Goal: Task Accomplishment & Management: Manage account settings

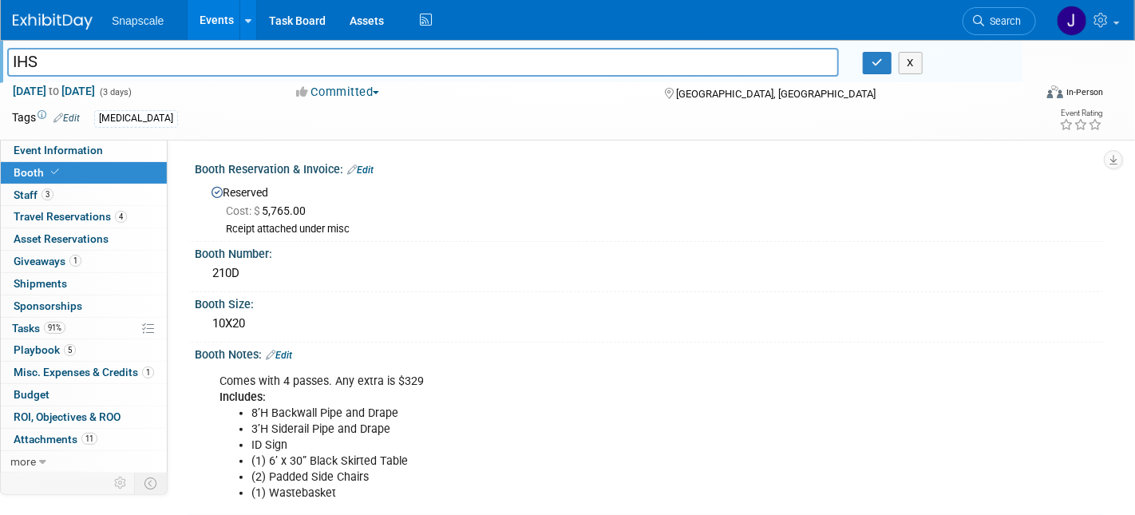
click at [49, 16] on img at bounding box center [53, 22] width 80 height 16
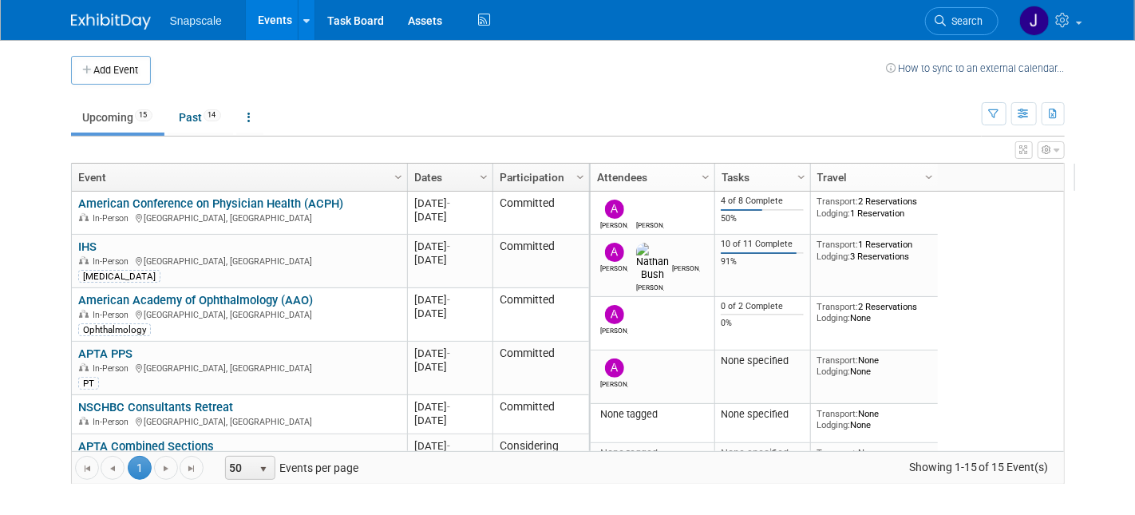
click at [112, 207] on link "American Conference on Physician Health (ACPH)" at bounding box center [210, 203] width 265 height 14
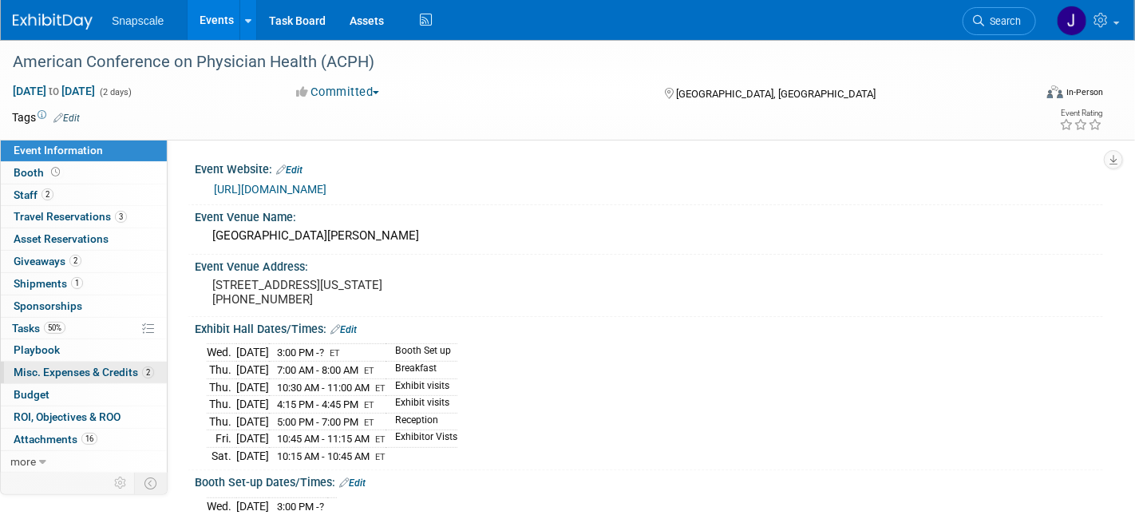
click at [30, 373] on span "Misc. Expenses & Credits 2" at bounding box center [84, 372] width 140 height 13
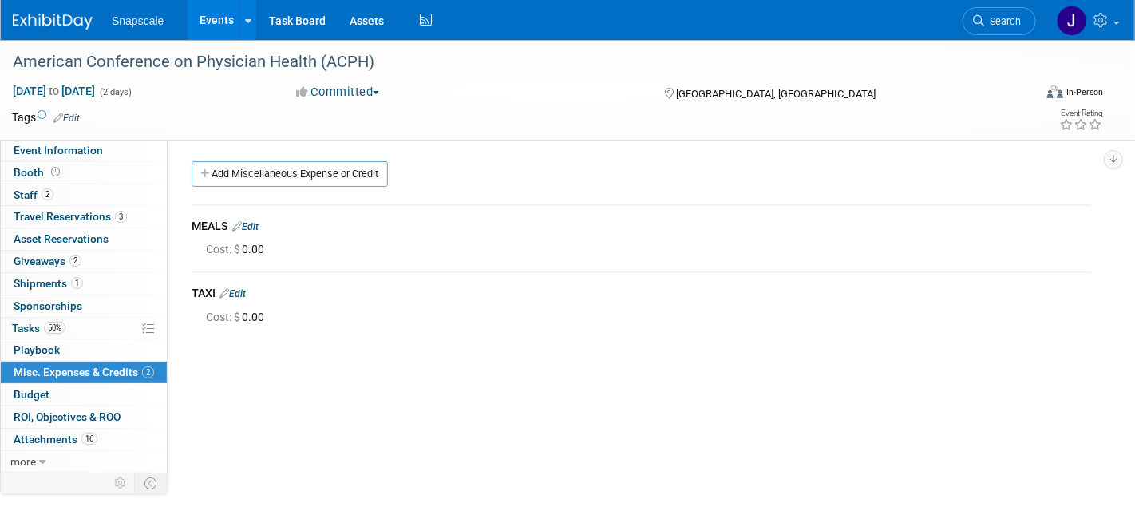
click at [246, 172] on link "Add Miscellaneous Expense or Credit" at bounding box center [290, 174] width 196 height 26
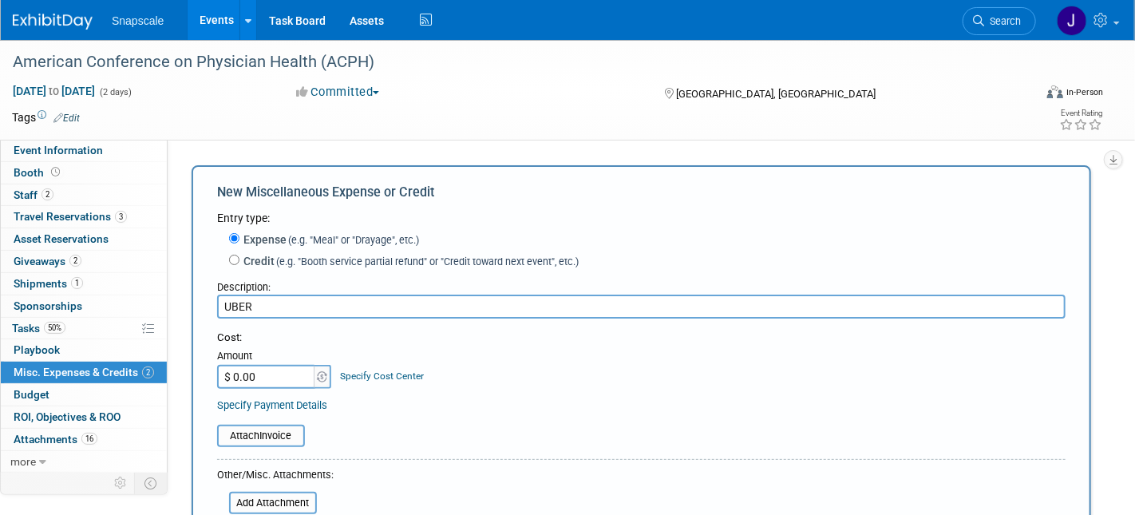
type input "UBER"
click at [255, 383] on input "$ 0.00" at bounding box center [267, 377] width 100 height 24
type input "$ 30.52"
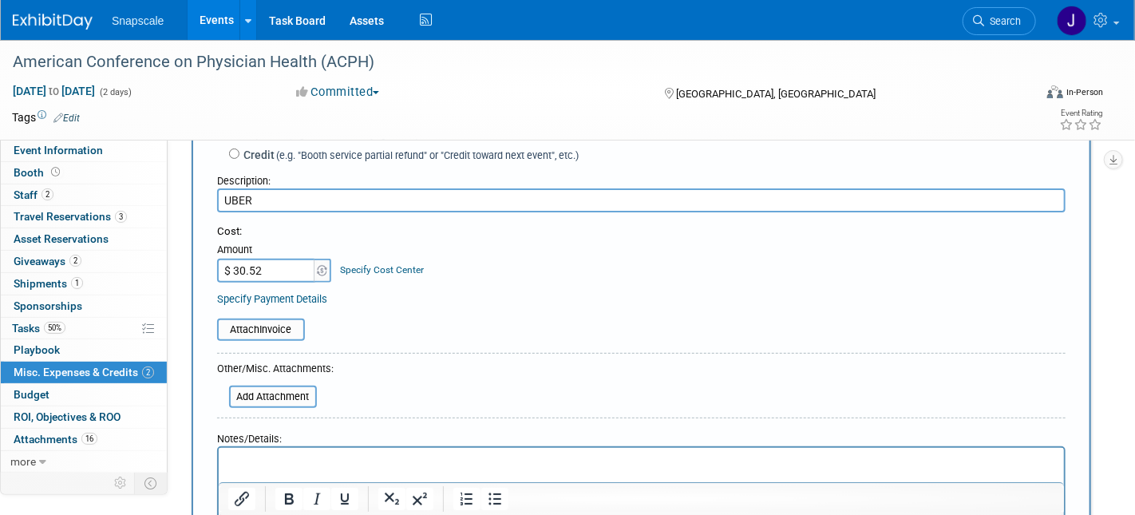
scroll to position [109, 0]
click at [271, 327] on input "file" at bounding box center [208, 327] width 190 height 19
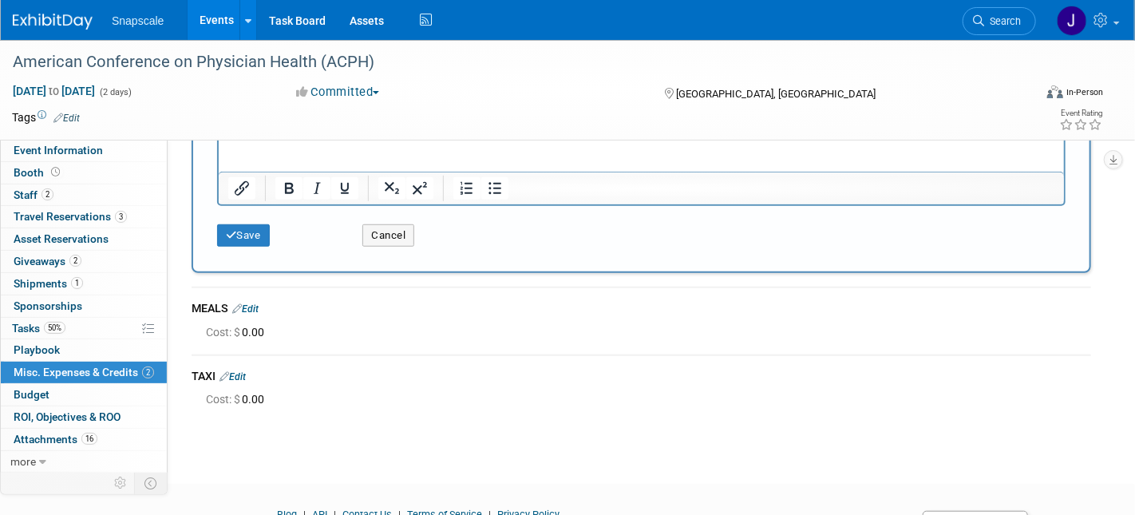
scroll to position [459, 0]
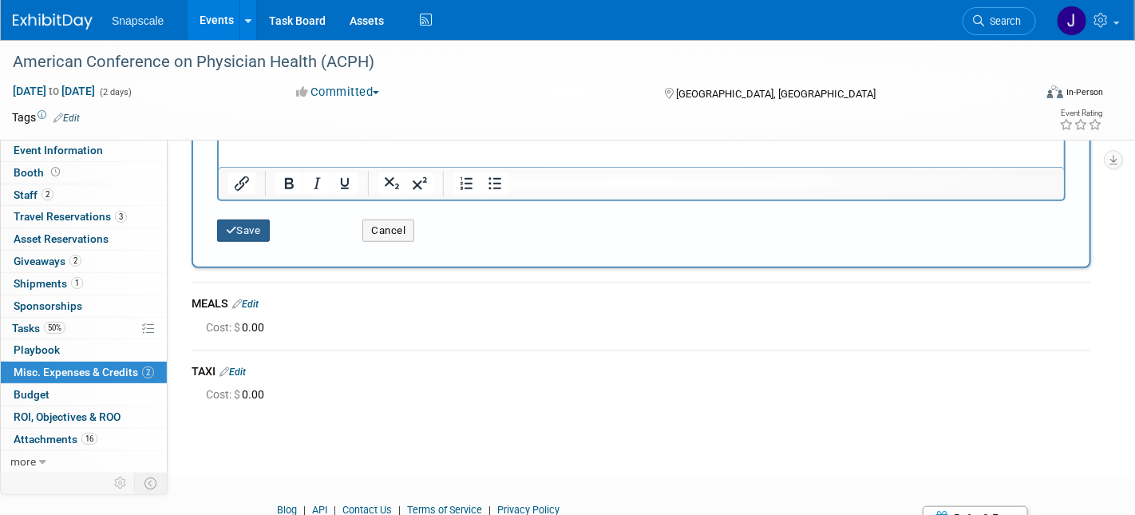
click at [252, 227] on button "Save" at bounding box center [243, 231] width 53 height 22
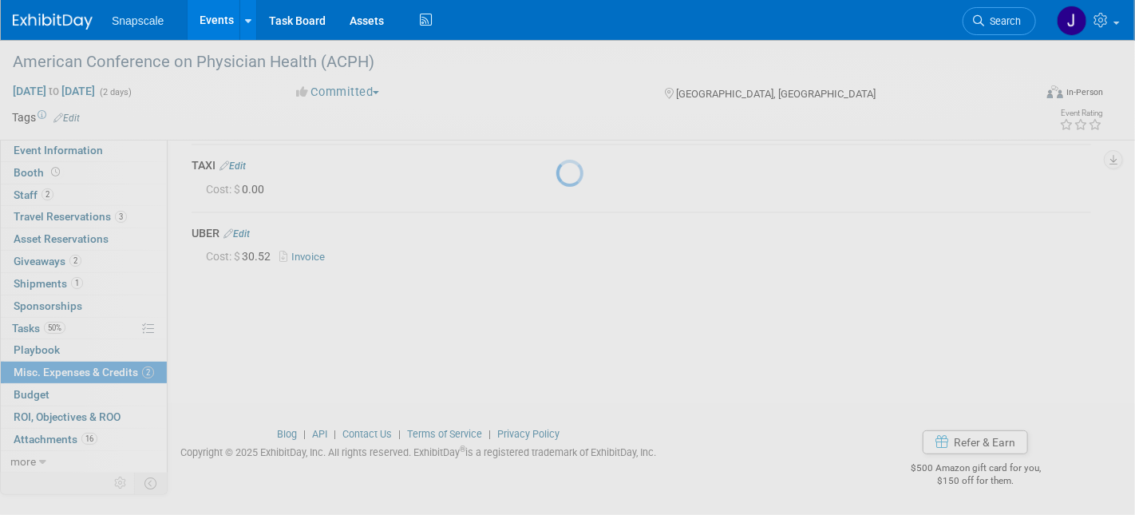
scroll to position [127, 0]
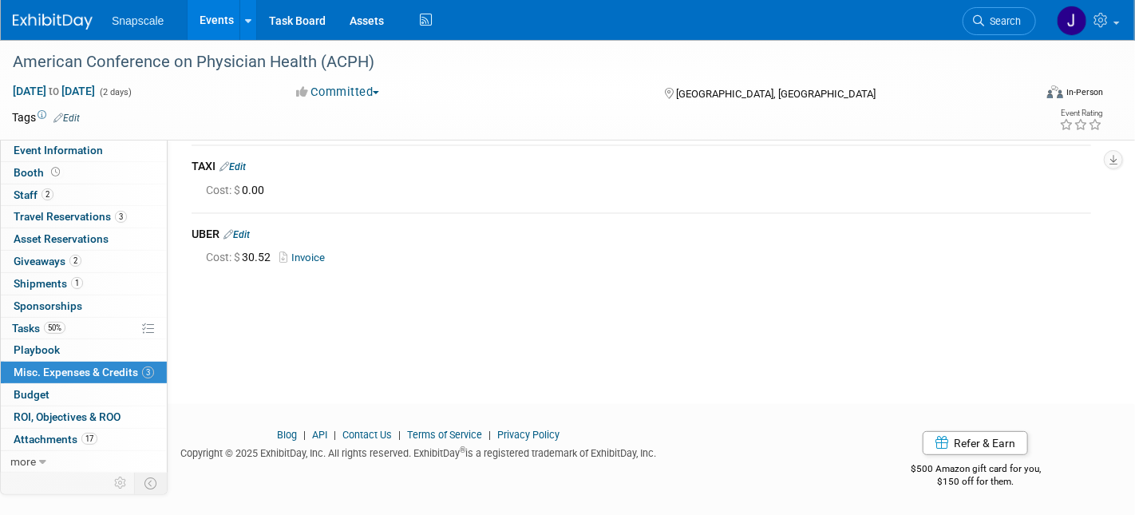
click at [250, 232] on link "Edit" at bounding box center [237, 234] width 26 height 11
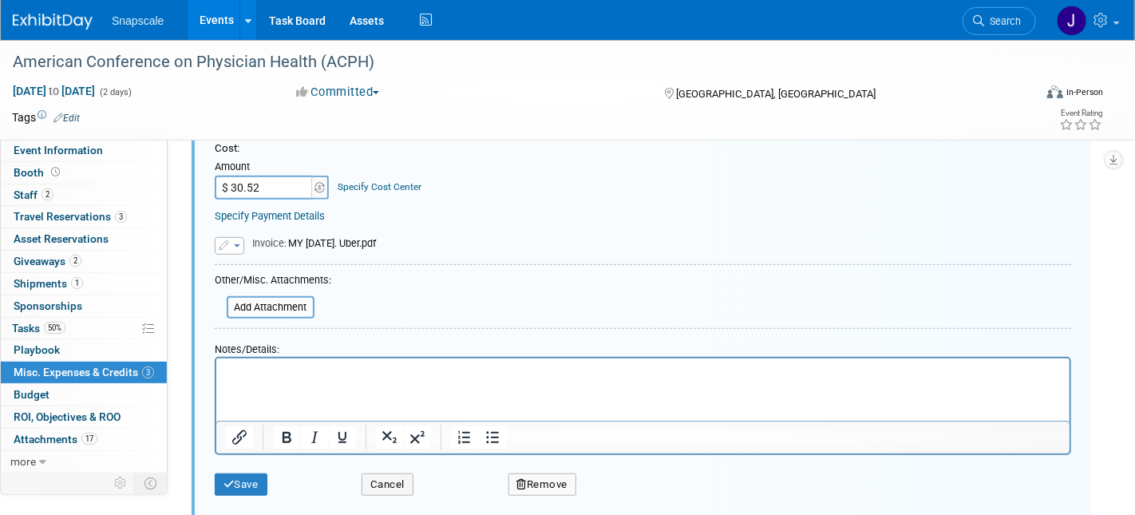
scroll to position [337, 0]
click at [240, 244] on button "button" at bounding box center [230, 245] width 30 height 18
click at [390, 218] on div "Replace with a new file Remove attachment Invoice : MY 9.11.25. Uber.pdf" at bounding box center [643, 235] width 856 height 35
click at [249, 300] on input "file" at bounding box center [218, 306] width 190 height 19
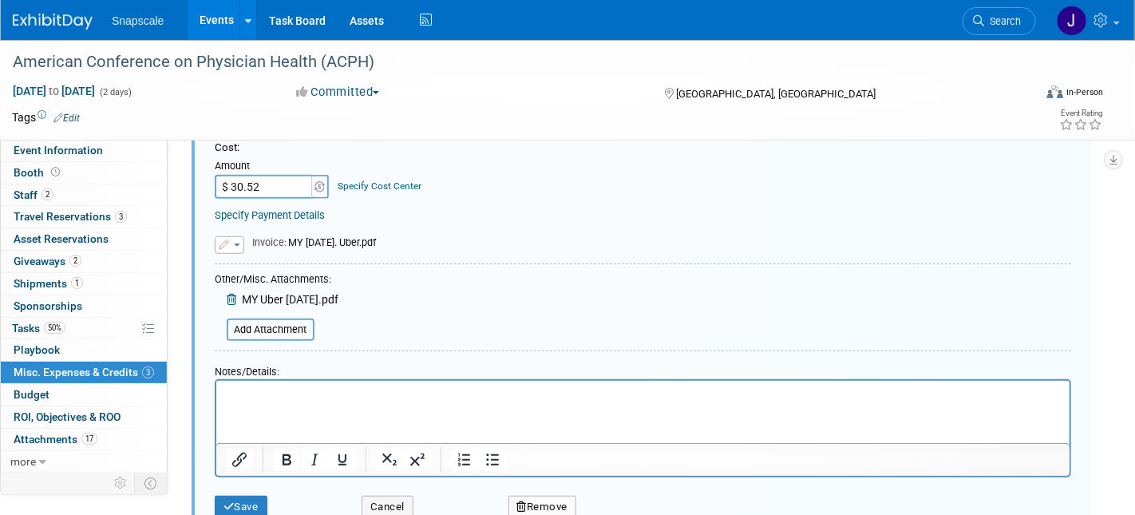
drag, startPoint x: 230, startPoint y: 183, endPoint x: 282, endPoint y: 184, distance: 51.9
click at [281, 184] on input "$ 30.52" at bounding box center [265, 187] width 100 height 24
type input "$ 63.45"
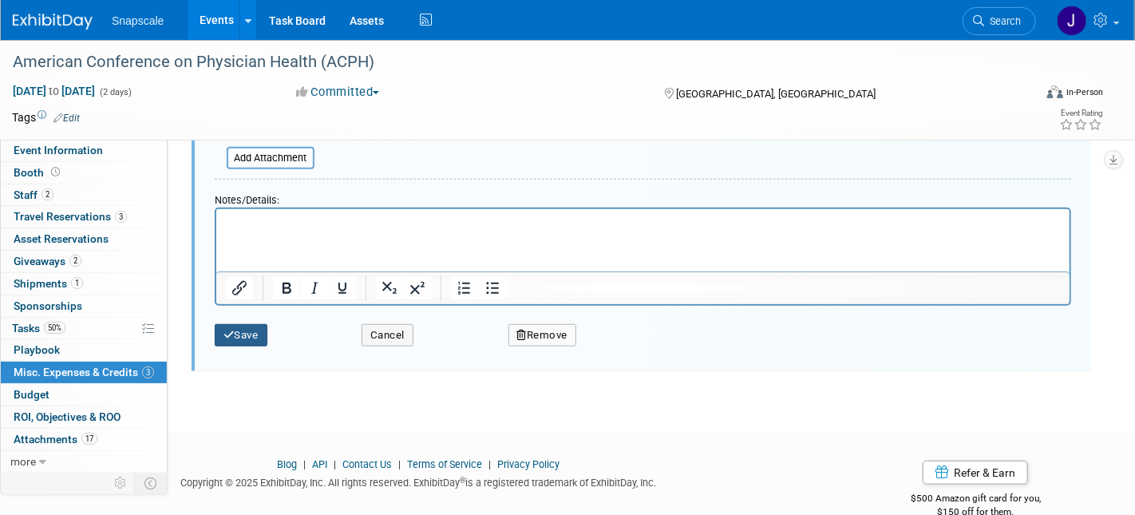
scroll to position [520, 0]
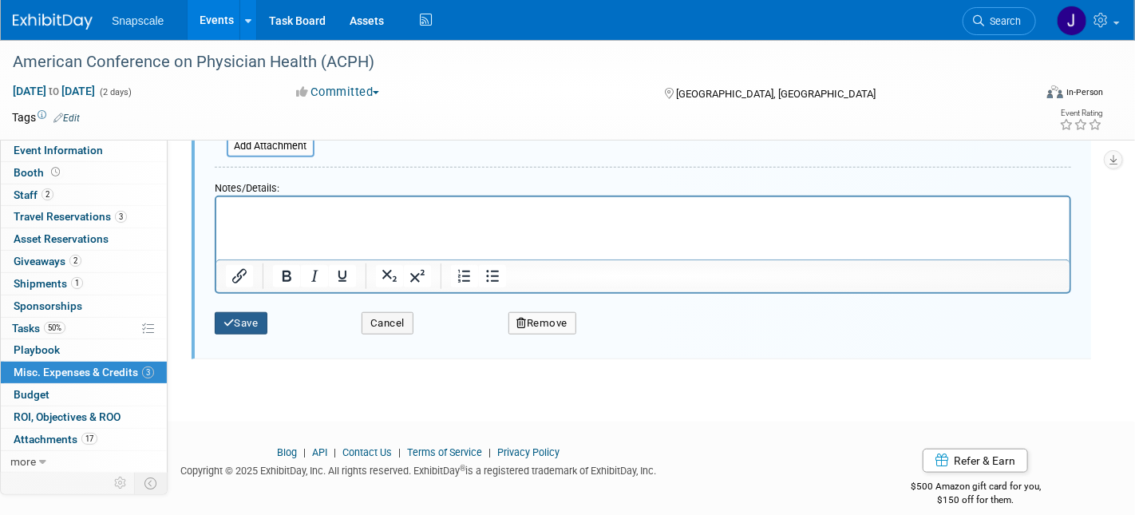
click at [250, 316] on button "Save" at bounding box center [241, 323] width 53 height 22
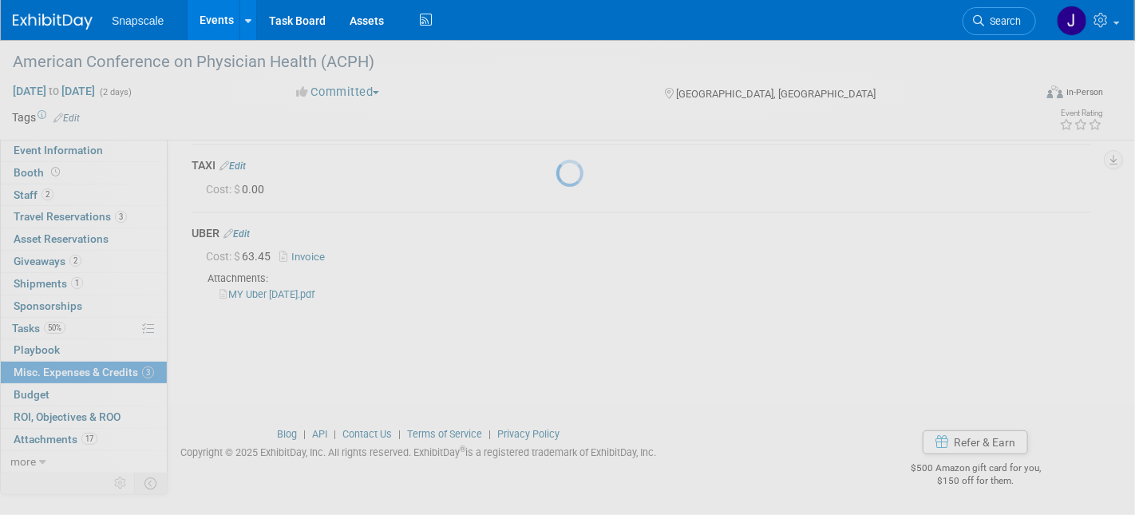
scroll to position [127, 0]
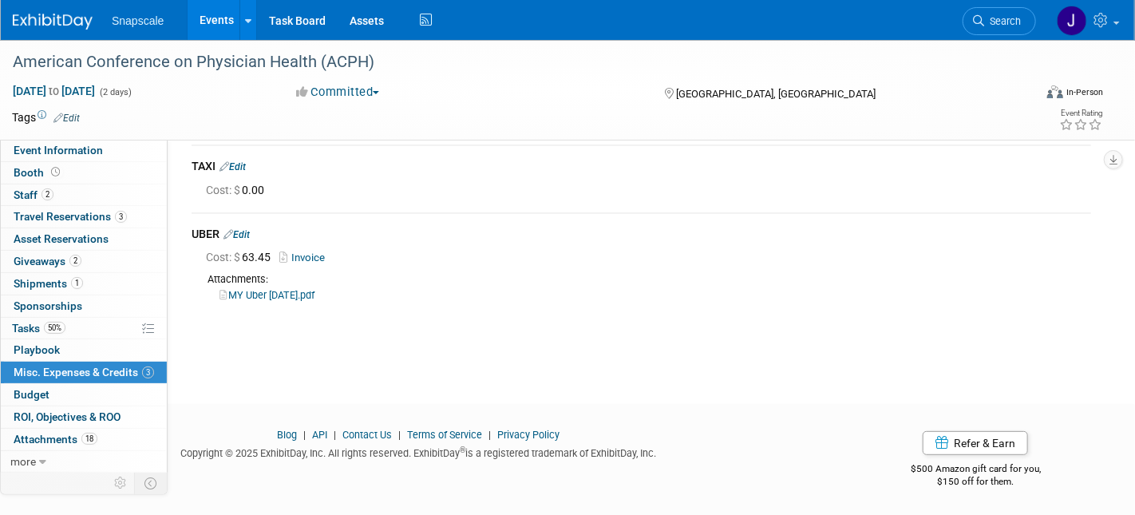
click at [250, 233] on link "Edit" at bounding box center [237, 234] width 26 height 11
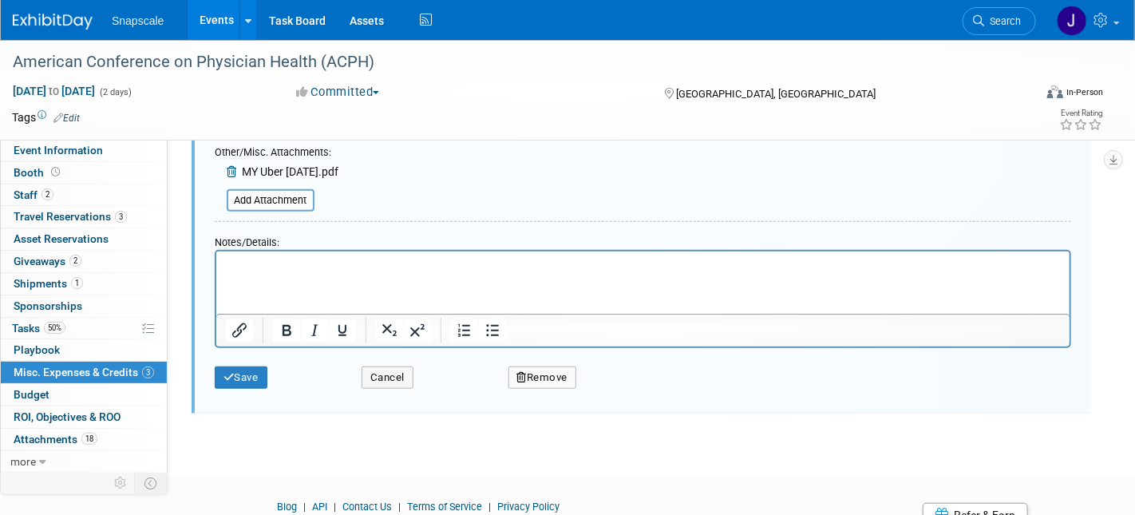
scroll to position [508, 0]
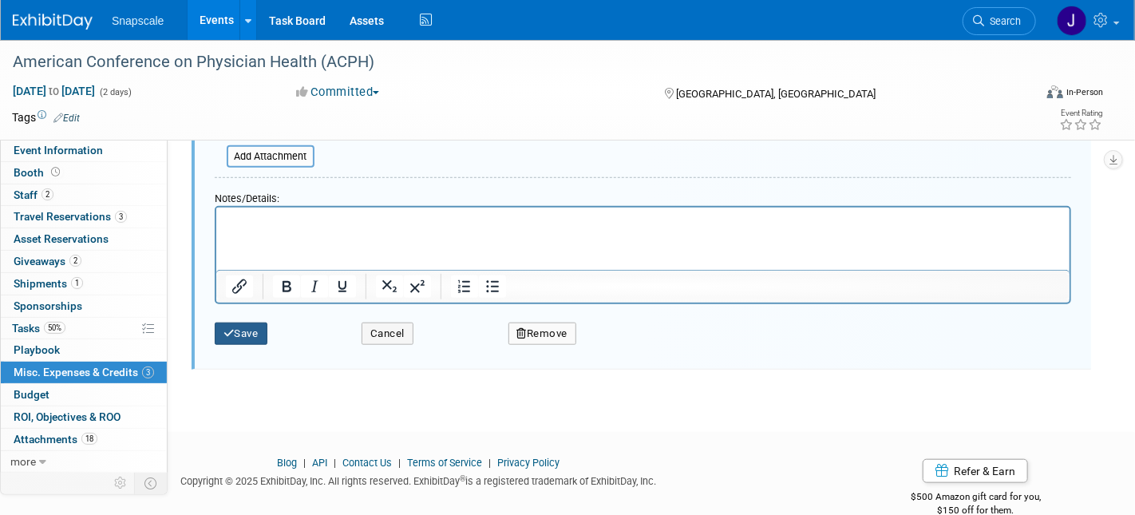
type input "UBER - MY"
click at [235, 330] on button "Save" at bounding box center [241, 333] width 53 height 22
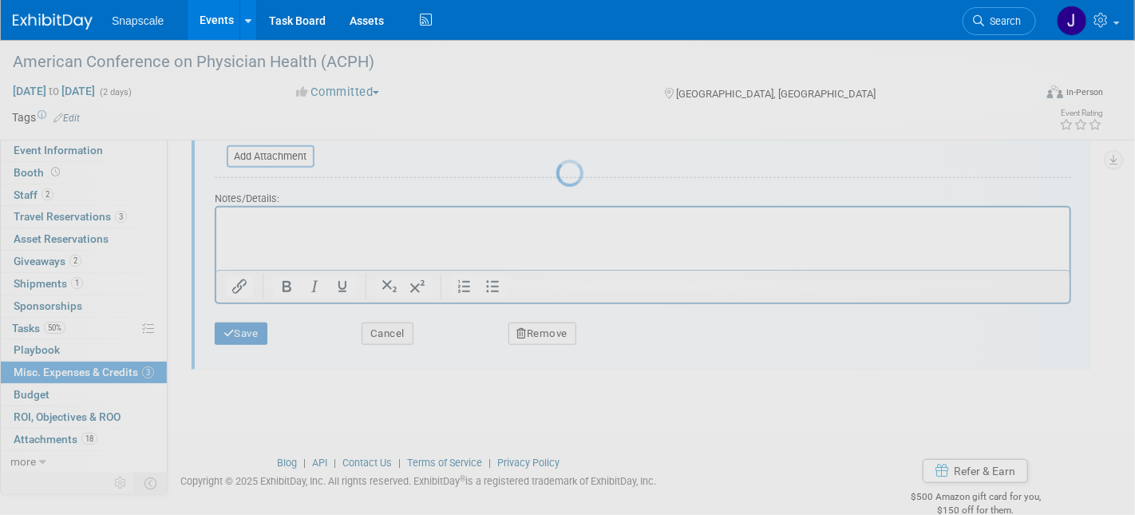
scroll to position [127, 0]
